Goal: Transaction & Acquisition: Book appointment/travel/reservation

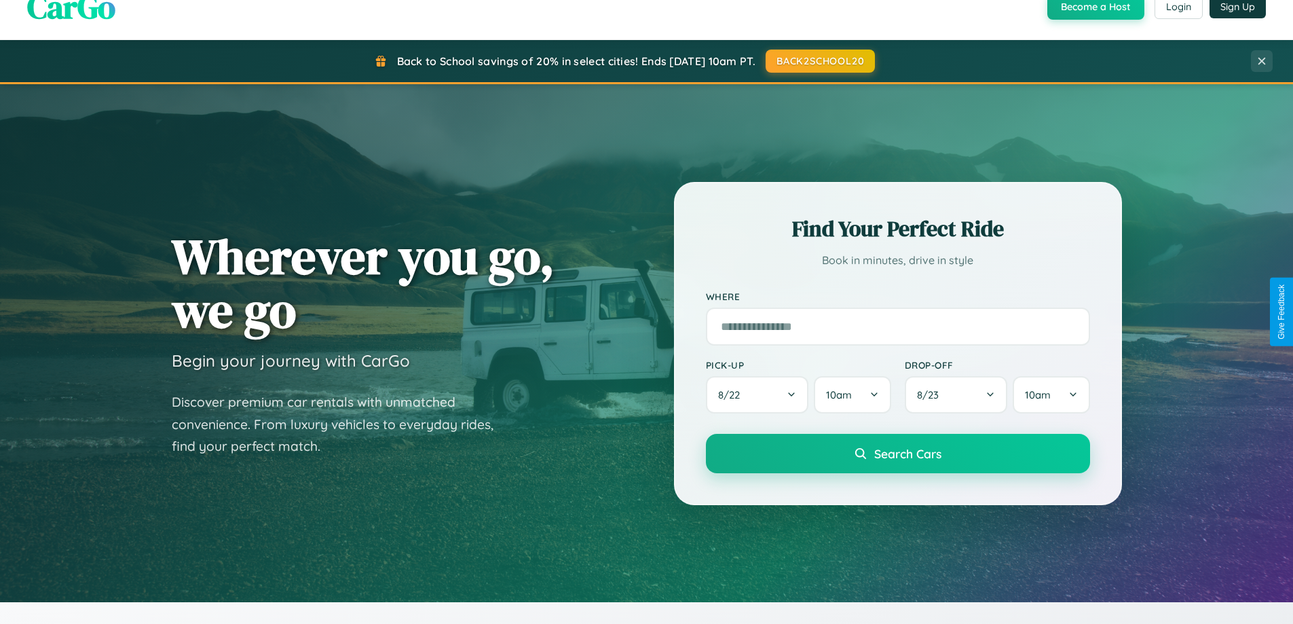
scroll to position [2612, 0]
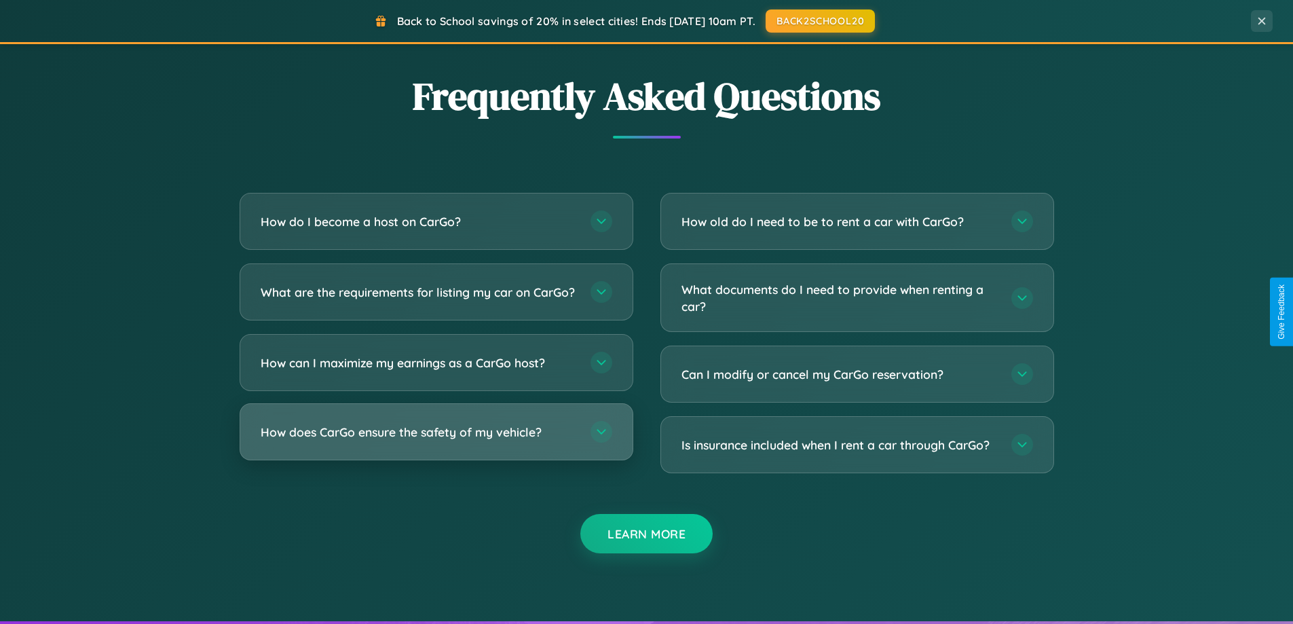
click at [436, 441] on h3 "How does CarGo ensure the safety of my vehicle?" at bounding box center [419, 432] width 316 height 17
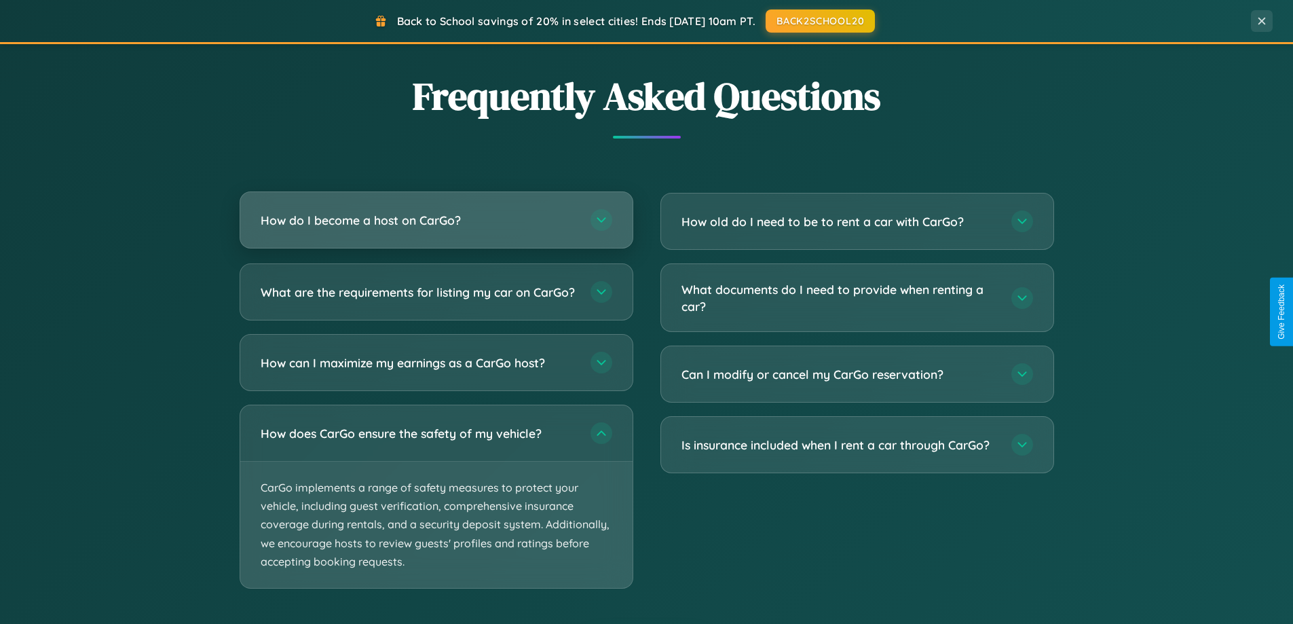
click at [436, 220] on h3 "How do I become a host on CarGo?" at bounding box center [419, 220] width 316 height 17
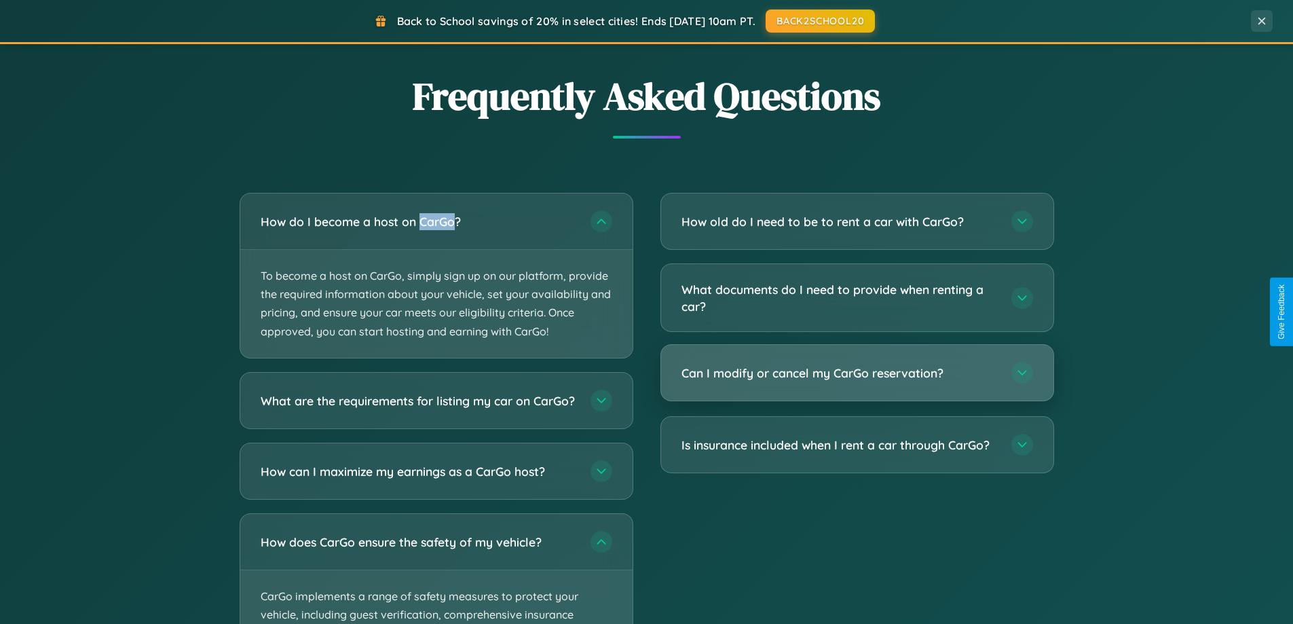
click at [857, 373] on h3 "Can I modify or cancel my CarGo reservation?" at bounding box center [840, 373] width 316 height 17
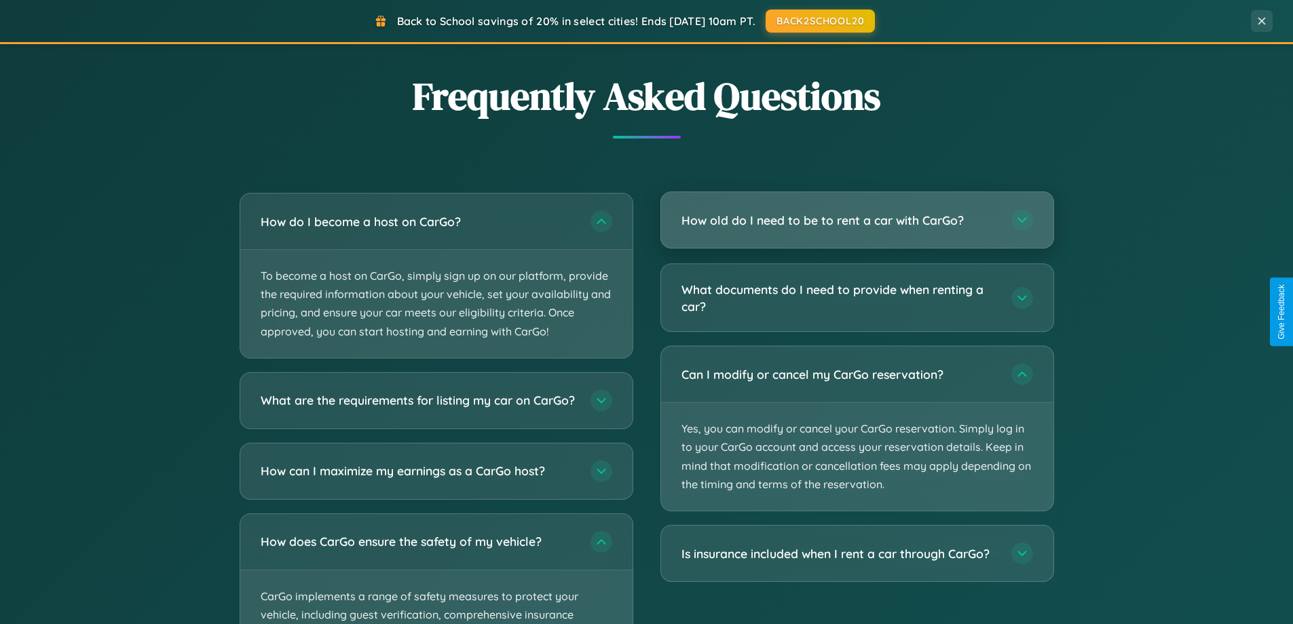
click at [857, 221] on h3 "How old do I need to be to rent a car with CarGo?" at bounding box center [840, 220] width 316 height 17
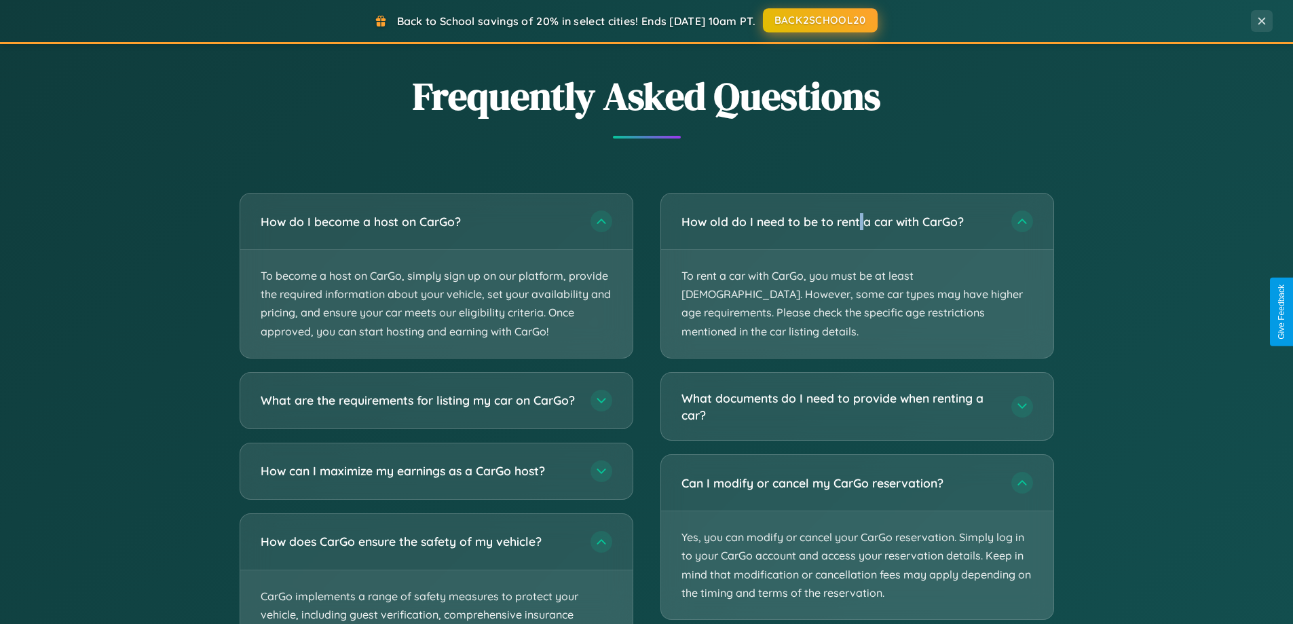
click at [819, 20] on button "BACK2SCHOOL20" at bounding box center [820, 20] width 115 height 24
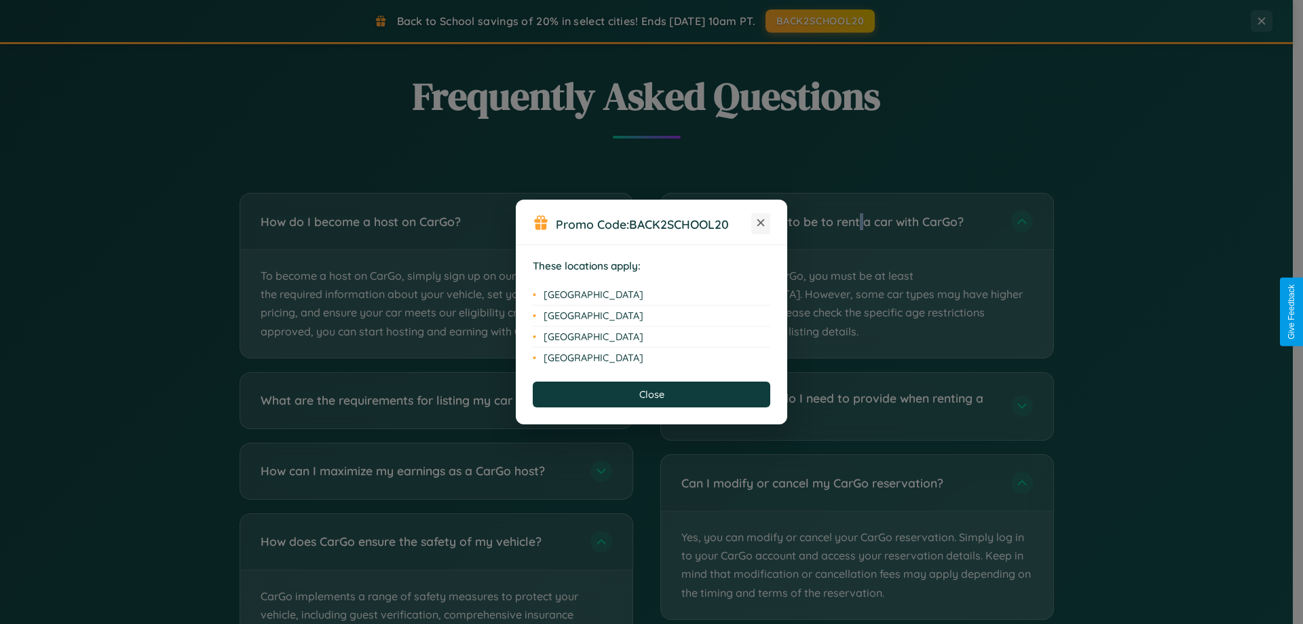
click at [761, 223] on icon at bounding box center [761, 222] width 7 height 7
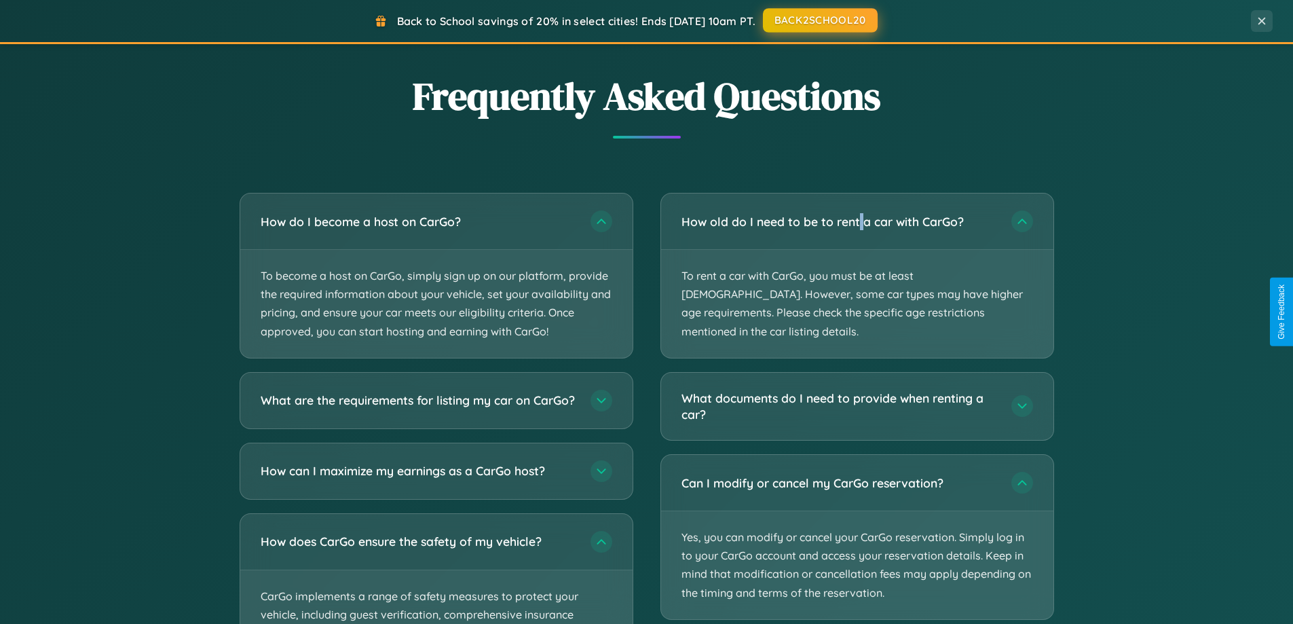
click at [819, 20] on button "BACK2SCHOOL20" at bounding box center [820, 20] width 115 height 24
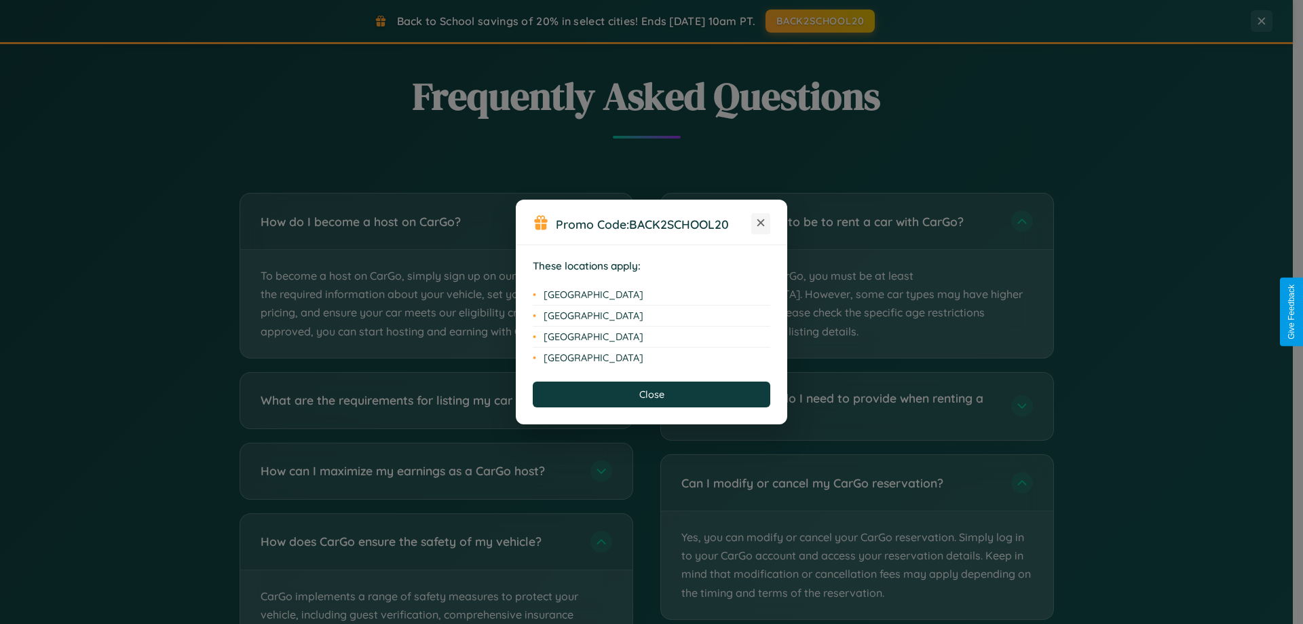
click at [761, 223] on icon at bounding box center [761, 222] width 7 height 7
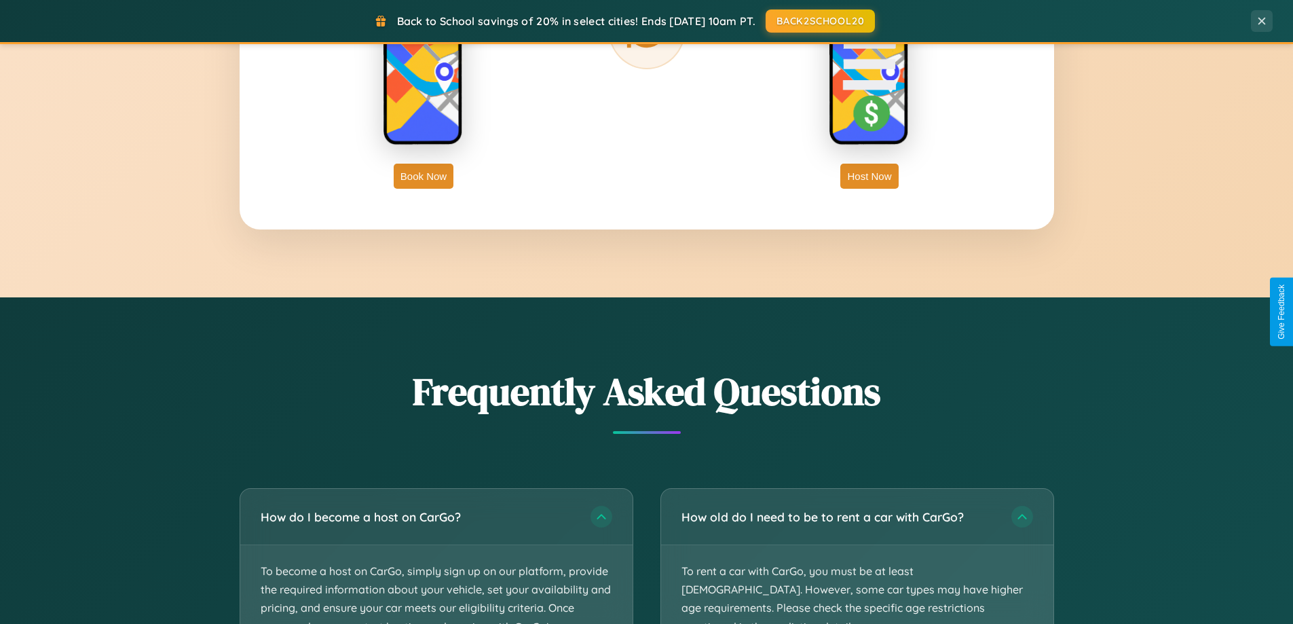
scroll to position [2181, 0]
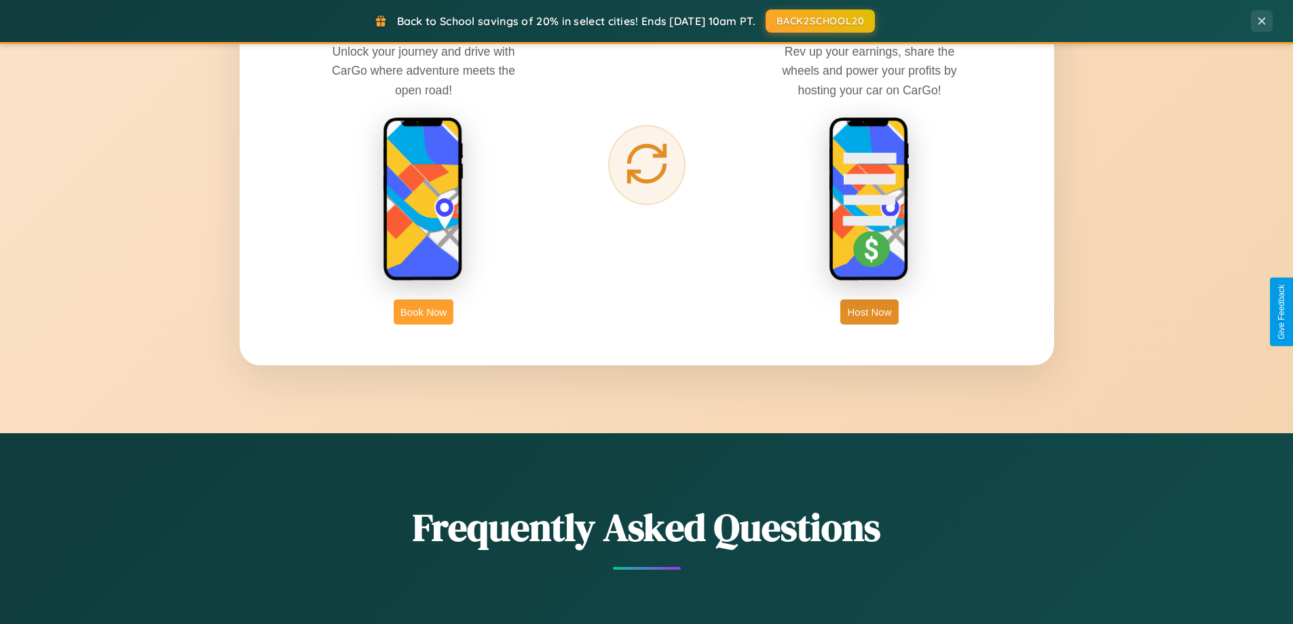
click at [424, 312] on button "Book Now" at bounding box center [424, 311] width 60 height 25
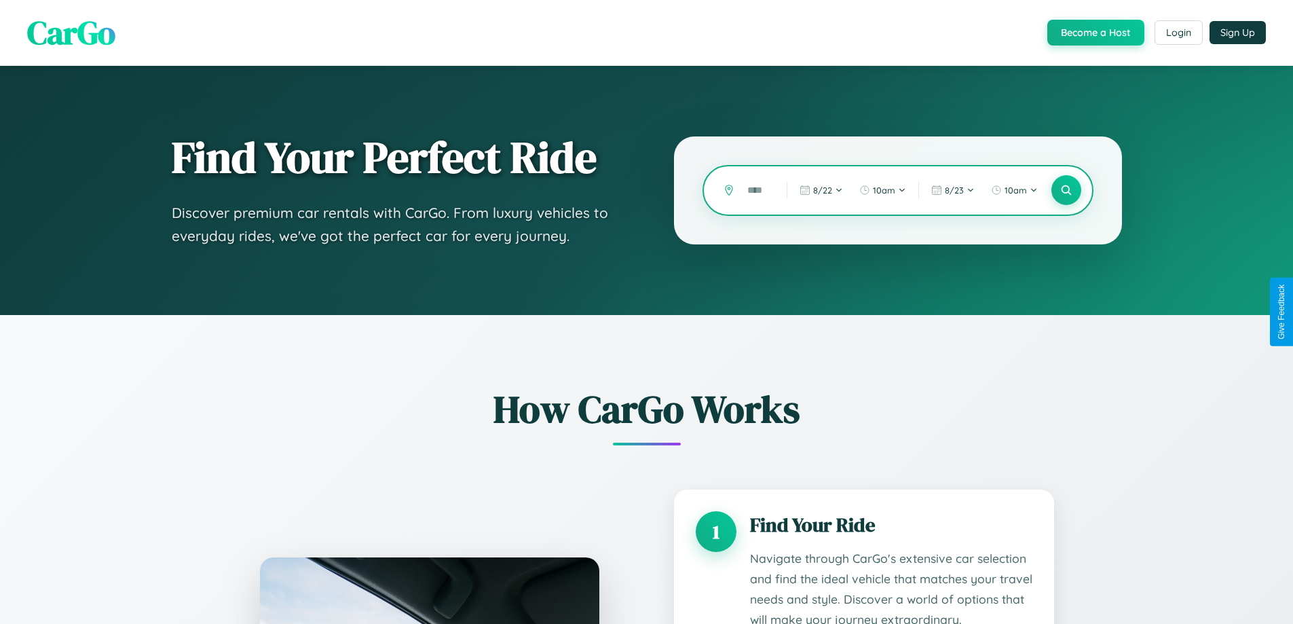
click at [757, 190] on input "text" at bounding box center [757, 191] width 33 height 24
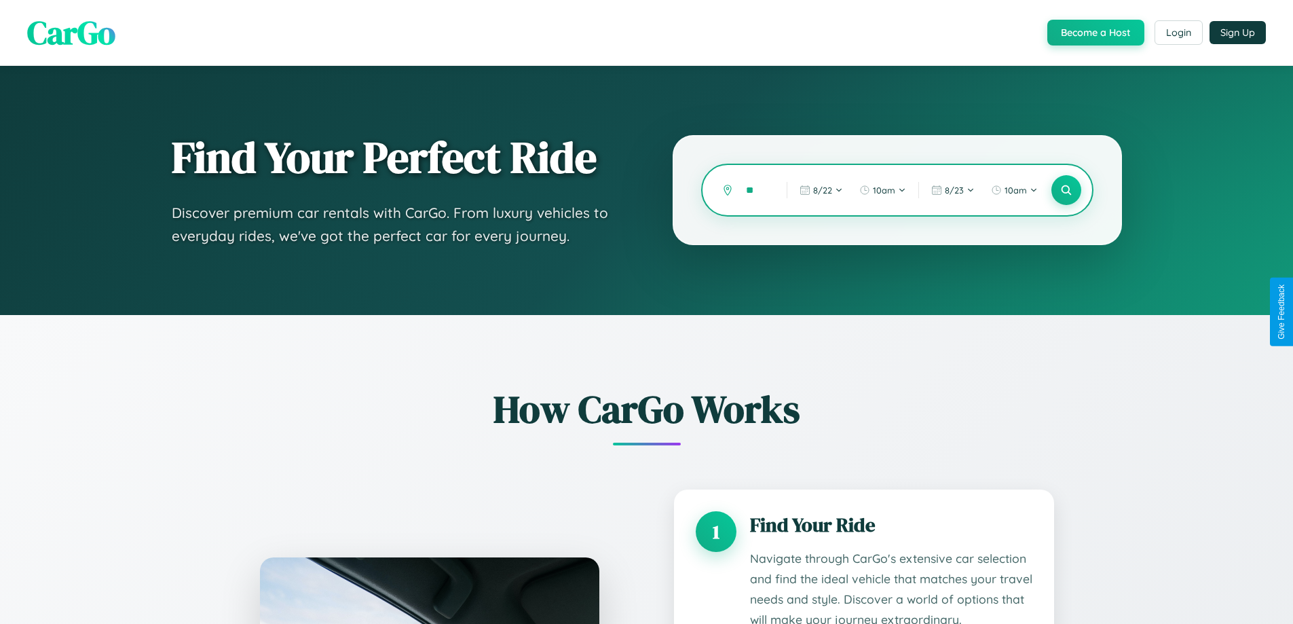
type input "*"
type input "*********"
click at [1066, 190] on icon at bounding box center [1066, 190] width 13 height 13
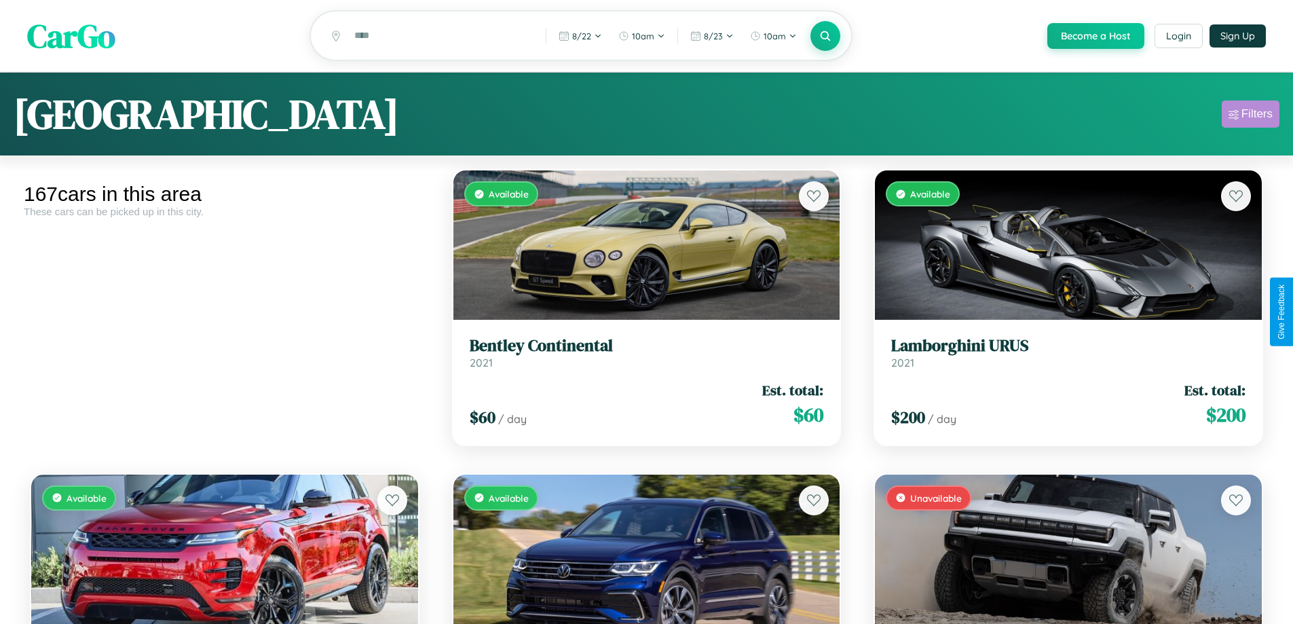
click at [1250, 116] on div "Filters" at bounding box center [1257, 114] width 31 height 14
